Goal: Transaction & Acquisition: Purchase product/service

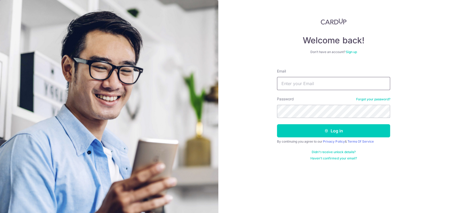
click at [301, 82] on input "Email" at bounding box center [333, 83] width 113 height 13
type input "lwcs95@ymail.com"
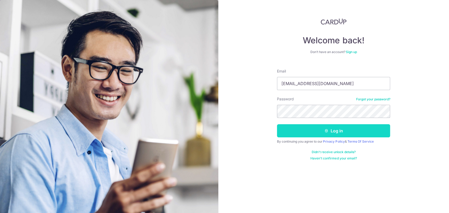
click at [346, 132] on button "Log in" at bounding box center [333, 130] width 113 height 13
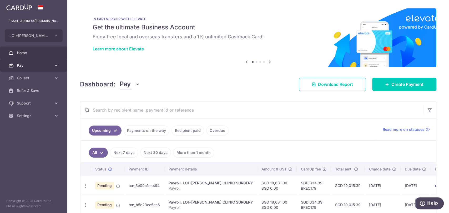
click at [29, 66] on span "Pay" at bounding box center [34, 65] width 35 height 5
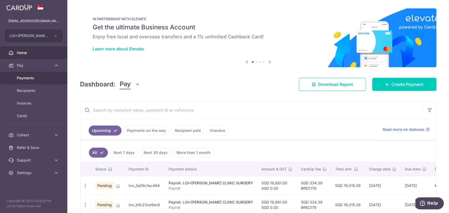
click at [29, 77] on span "Payments" at bounding box center [34, 77] width 35 height 5
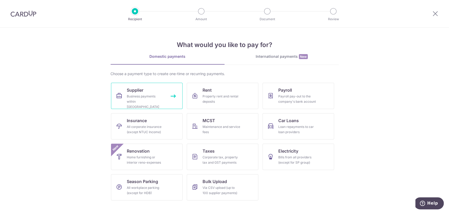
click at [167, 95] on link "Supplier Business payments within Singapore" at bounding box center [146, 96] width 71 height 26
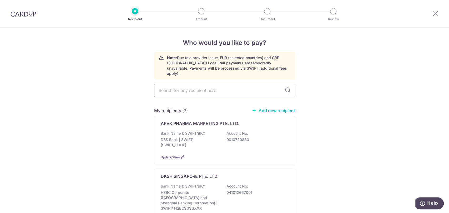
click at [276, 108] on link "Add new recipient" at bounding box center [272, 110] width 43 height 5
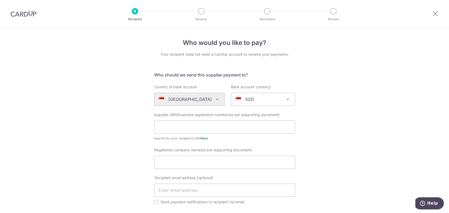
click at [203, 138] on link "here" at bounding box center [204, 138] width 7 height 4
paste input "PATHOLOGY AND CLINICAL LABORATORY PRIVATE LIMITED"
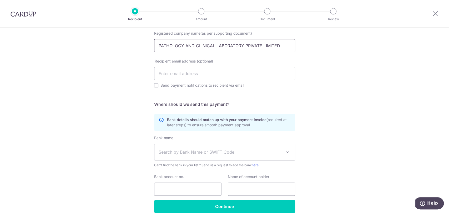
scroll to position [141, 0]
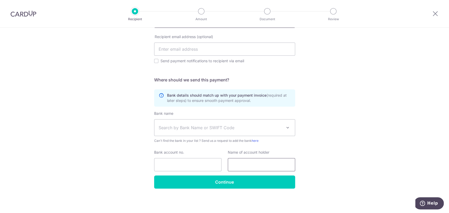
type input "PATHOLOGY AND CLINICAL LABORATORY PRIVATE LIMITED"
click at [246, 164] on input "text" at bounding box center [261, 164] width 67 height 13
paste input "PATHOLOGY AND CLINICAL LABORATORY PRIVATE LIMITED"
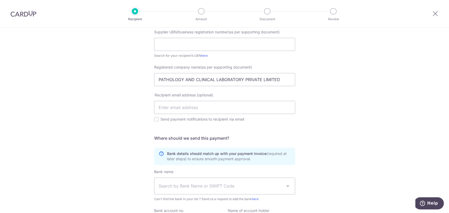
scroll to position [24, 0]
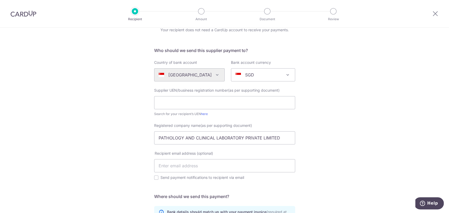
type input "PATHOLOGY AND CLINICAL LABORATORY PRIVATE LIMITED"
paste input "197200753W"
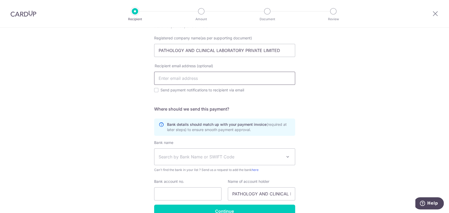
scroll to position [141, 0]
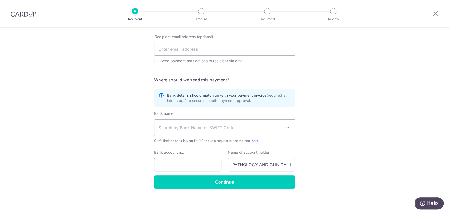
type input "197200753W"
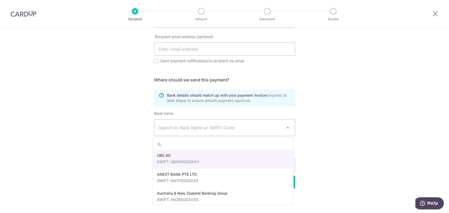
click at [259, 126] on span "Search by Bank Name or SWIFT Code" at bounding box center [220, 128] width 124 height 6
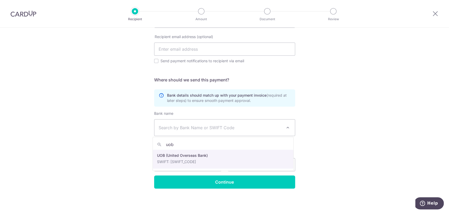
type input "uob"
select select "18"
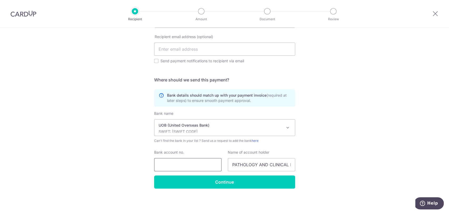
click at [197, 163] on input "Bank account no." at bounding box center [187, 164] width 67 height 13
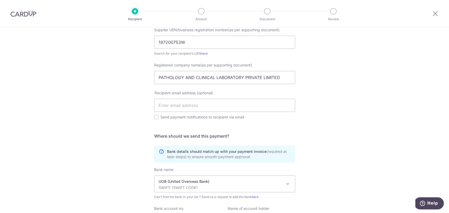
scroll to position [117, 0]
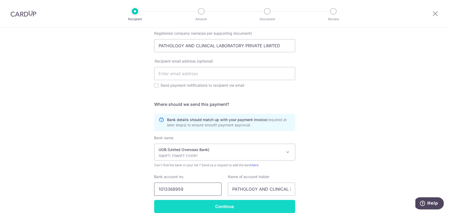
type input "1013368959"
click at [223, 205] on input "Continue" at bounding box center [224, 206] width 141 height 13
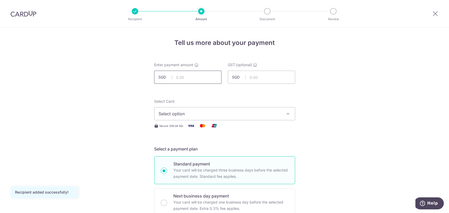
click at [198, 80] on input "text" at bounding box center [187, 77] width 67 height 13
type input "264.33"
click at [204, 111] on span "Select option" at bounding box center [219, 114] width 122 height 6
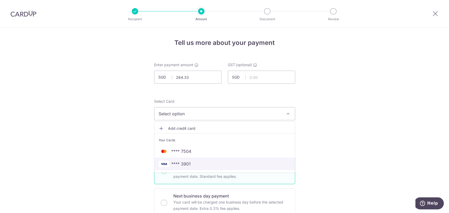
drag, startPoint x: 183, startPoint y: 162, endPoint x: 203, endPoint y: 155, distance: 21.1
click at [183, 162] on span "**** 3901" at bounding box center [180, 164] width 19 height 6
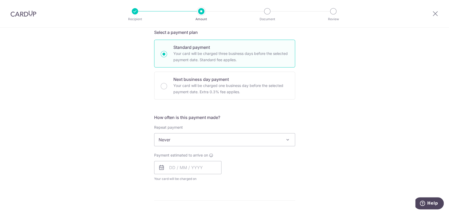
scroll to position [146, 0]
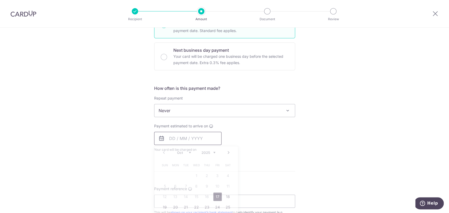
click at [204, 138] on input "text" at bounding box center [187, 138] width 67 height 13
click at [215, 194] on link "17" at bounding box center [217, 197] width 8 height 8
type input "17/10/2025"
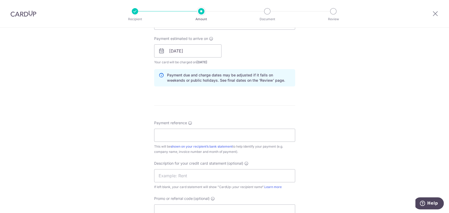
scroll to position [263, 0]
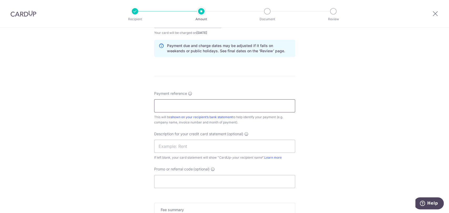
click at [210, 105] on input "Payment reference" at bounding box center [224, 105] width 141 height 13
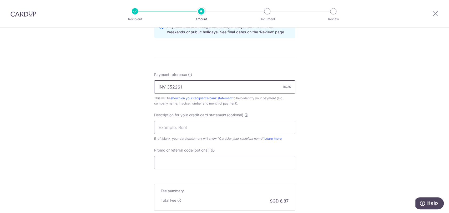
scroll to position [292, 0]
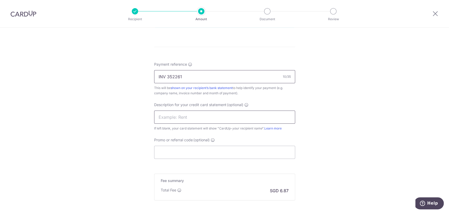
type input "INV 352261"
click at [215, 120] on input "text" at bounding box center [224, 117] width 141 height 13
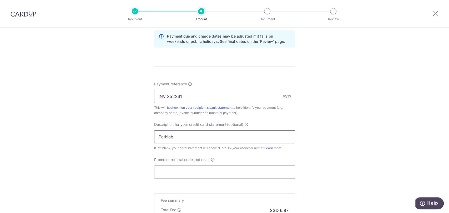
scroll to position [263, 0]
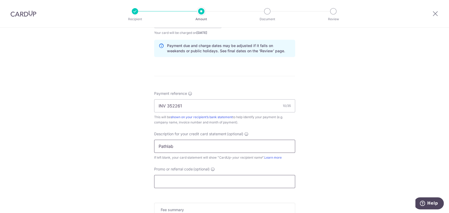
type input "Pathlab"
click at [187, 182] on input "Promo or referral code (optional)" at bounding box center [224, 181] width 141 height 13
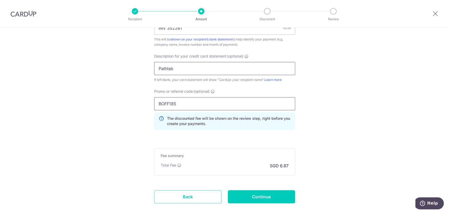
scroll to position [350, 0]
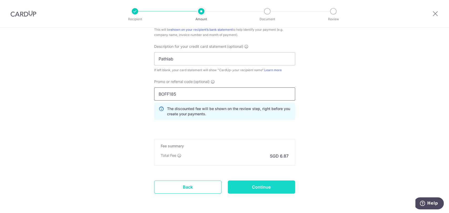
type input "BOFF185"
click at [252, 186] on input "Continue" at bounding box center [261, 187] width 67 height 13
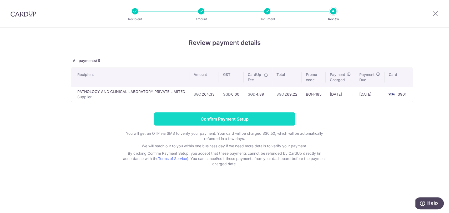
click at [241, 118] on input "Confirm Payment Setup" at bounding box center [224, 118] width 141 height 13
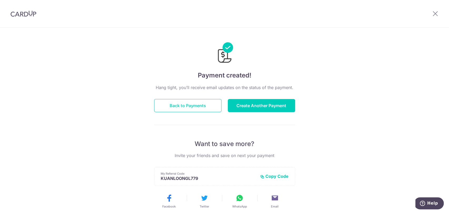
click at [192, 104] on button "Back to Payments" at bounding box center [187, 105] width 67 height 13
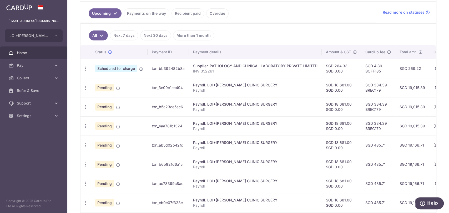
scroll to position [108, 0]
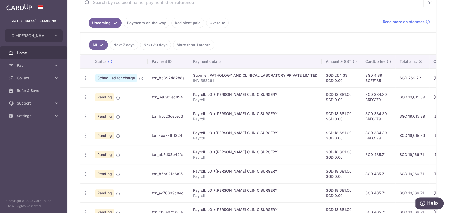
click at [151, 23] on link "Payments on the way" at bounding box center [147, 23] width 46 height 10
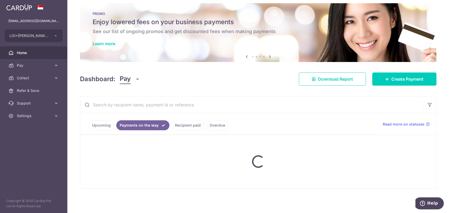
scroll to position [27, 0]
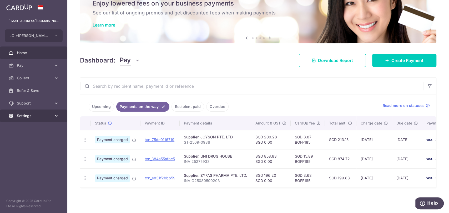
click at [45, 116] on span "Settings" at bounding box center [34, 115] width 35 height 5
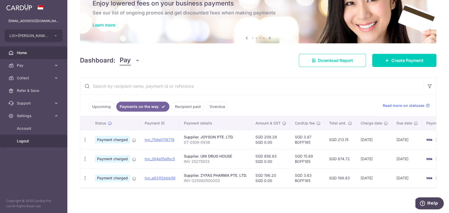
click at [25, 140] on span "Logout" at bounding box center [34, 140] width 35 height 5
